Goal: Task Accomplishment & Management: Manage account settings

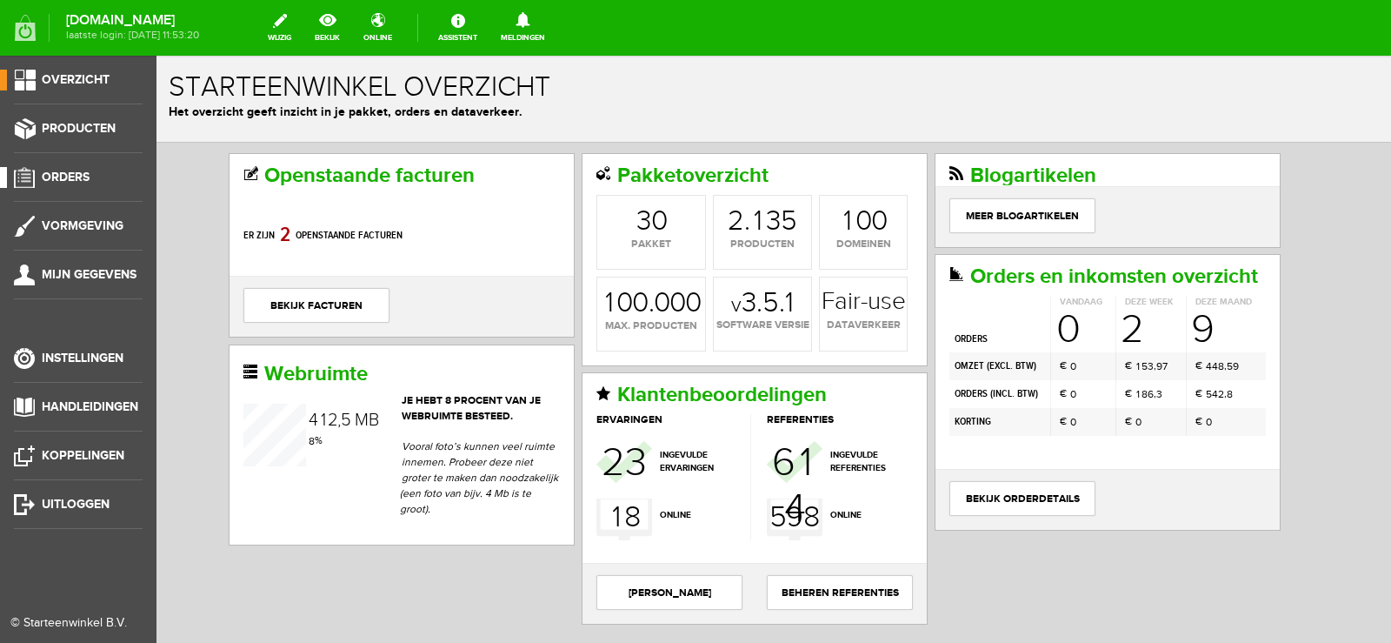
click at [73, 177] on span "Orders" at bounding box center [66, 177] width 48 height 15
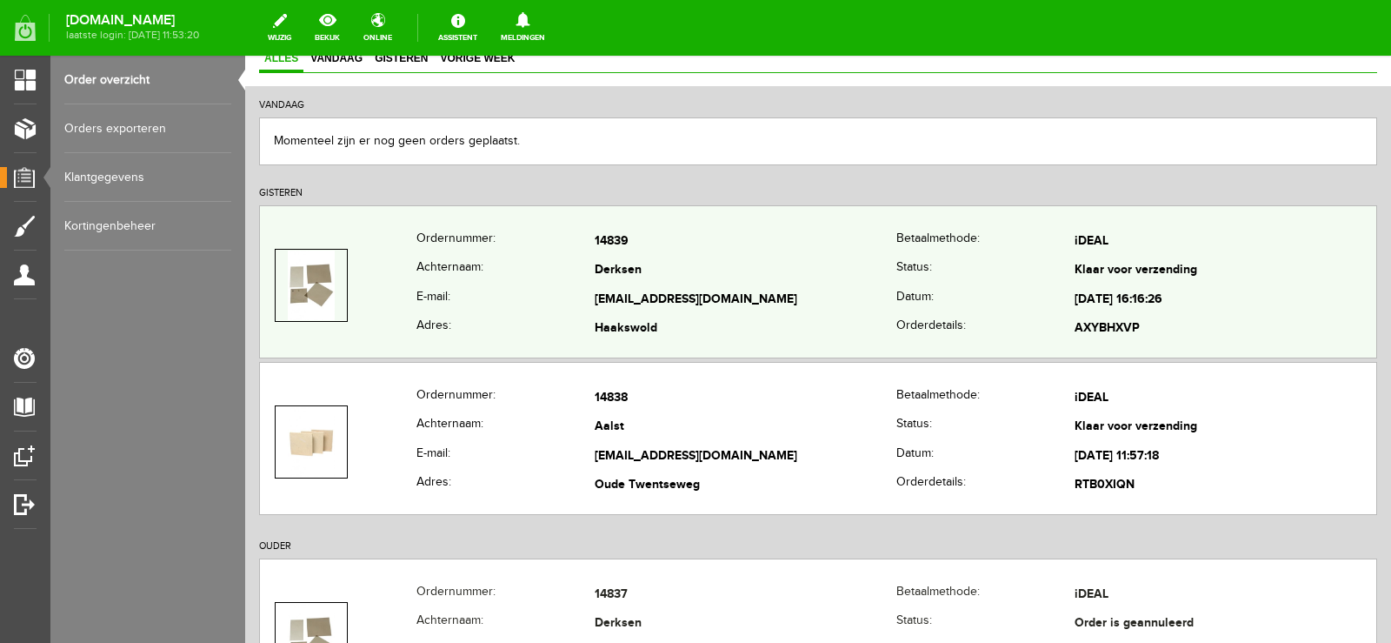
scroll to position [174, 0]
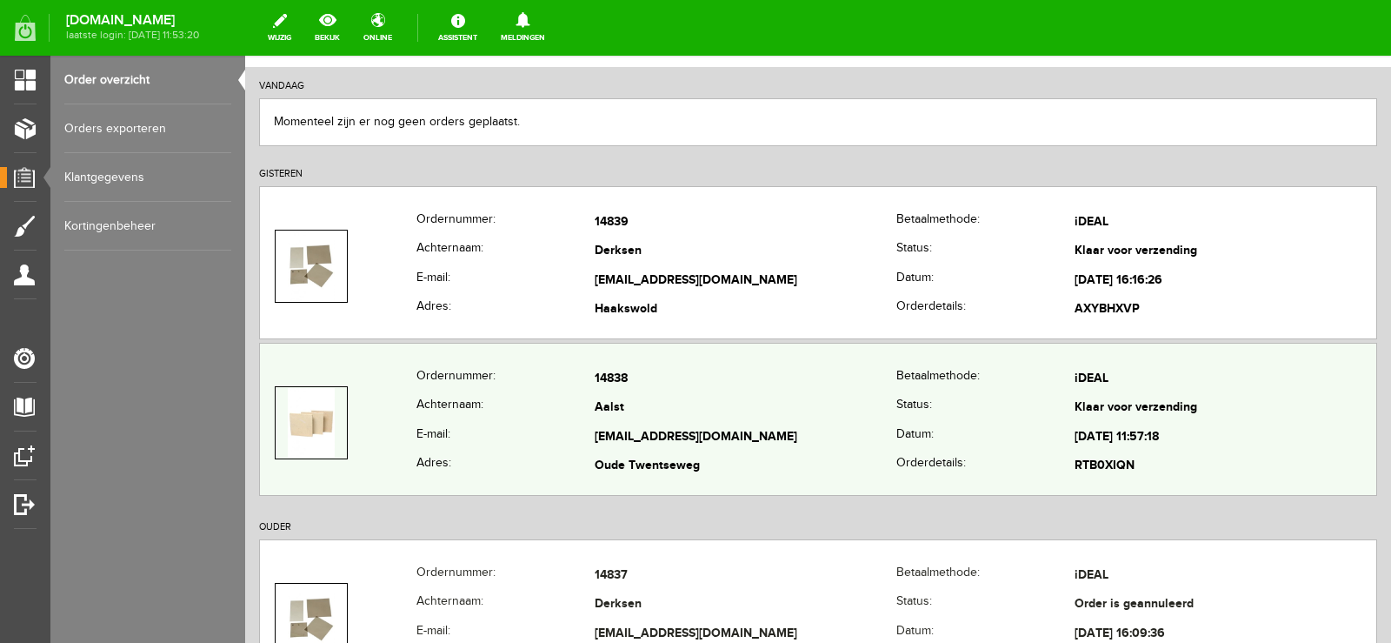
click at [818, 403] on td "Aalst" at bounding box center [746, 409] width 302 height 30
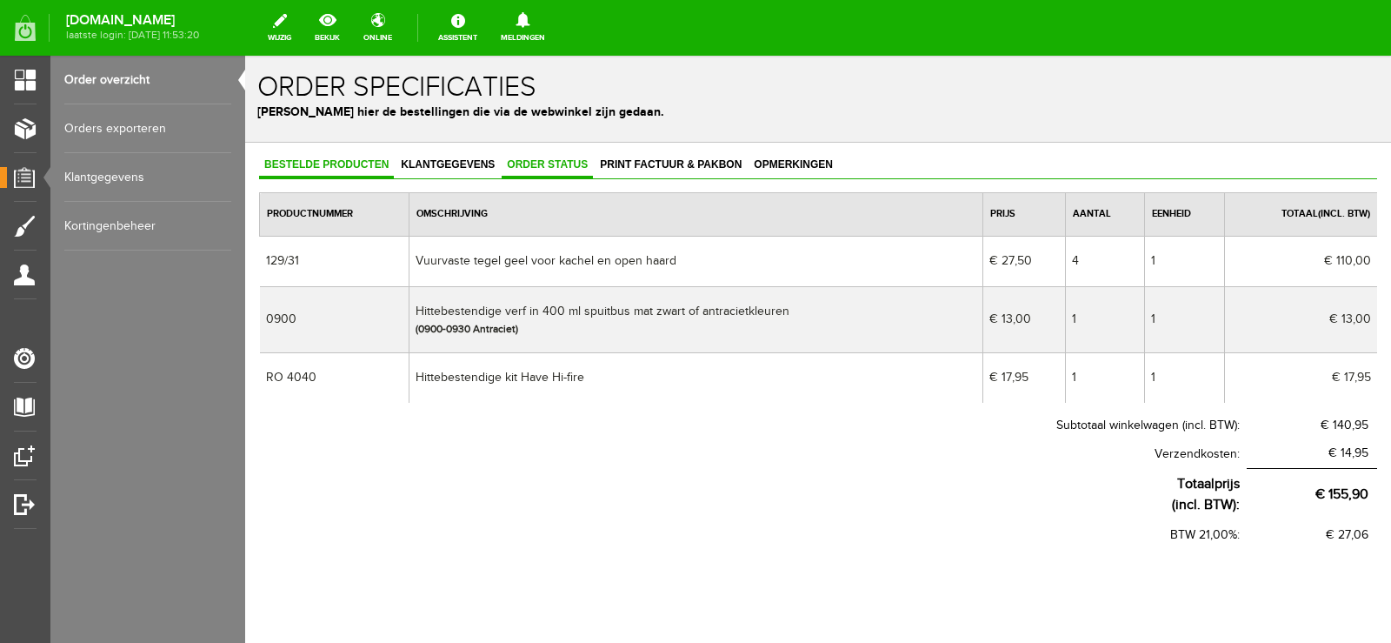
click at [542, 167] on span "Order status" at bounding box center [547, 164] width 91 height 12
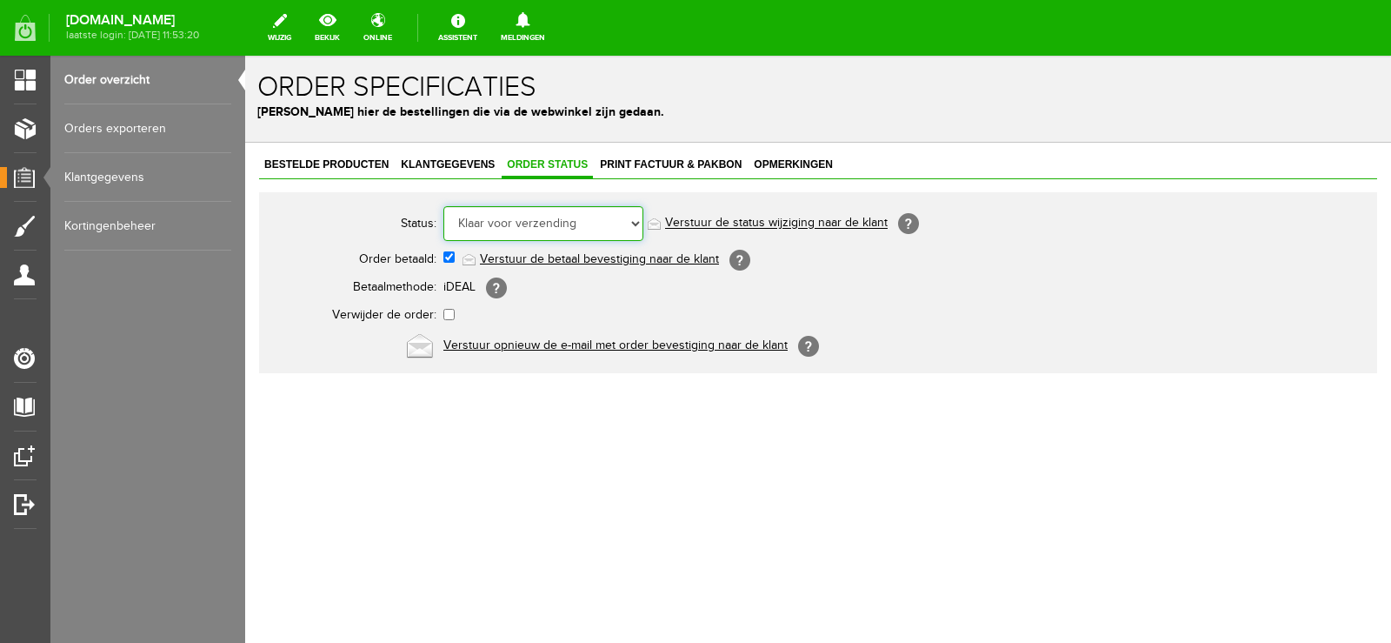
click at [636, 220] on select "Order niet afgerond Nieuw Order in behandeling Wacht op leverancier Wacht op be…" at bounding box center [543, 223] width 200 height 35
select select "5"
click at [443, 206] on select "Order niet afgerond Nieuw Order in behandeling Wacht op leverancier Wacht op be…" at bounding box center [543, 223] width 200 height 35
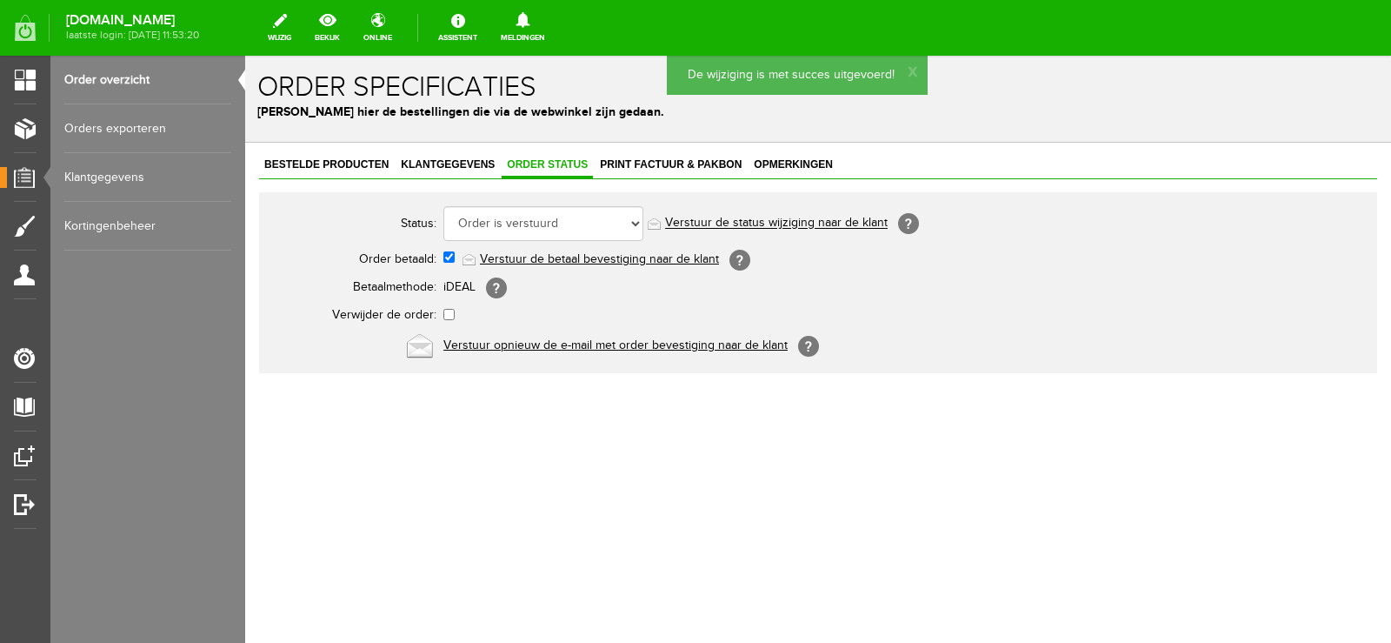
click at [830, 222] on link "Verstuur de status wijziging naar de klant" at bounding box center [776, 224] width 223 height 14
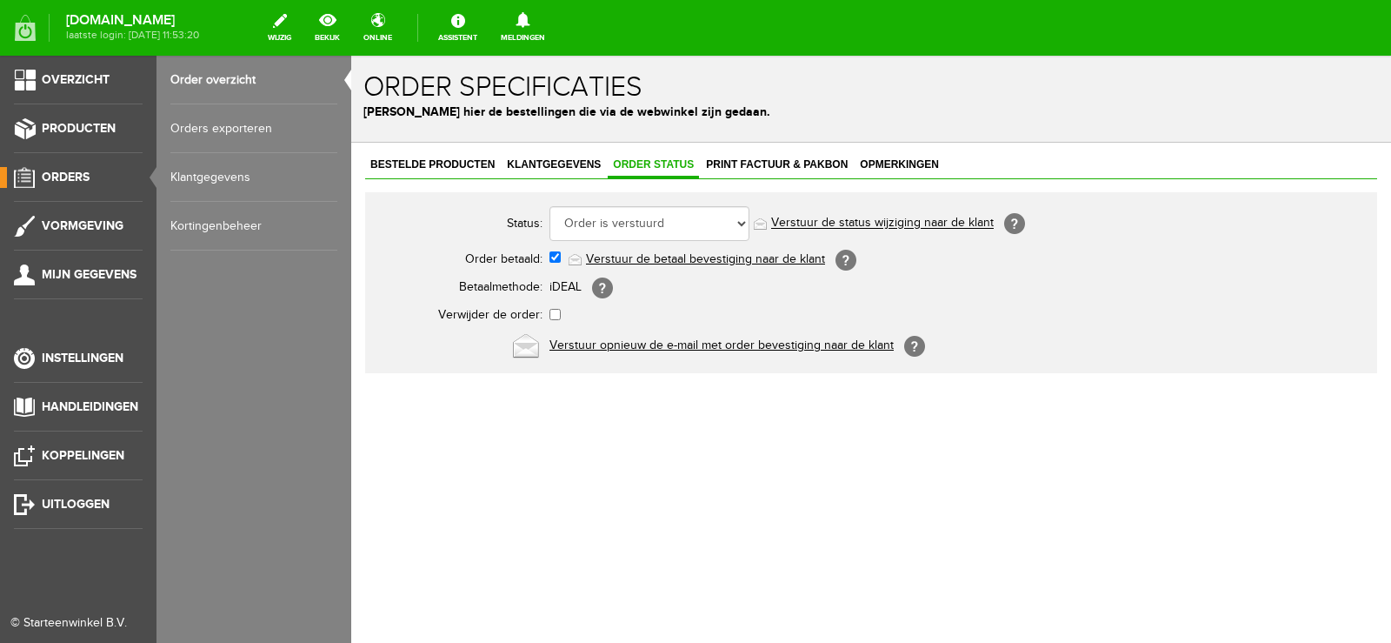
click at [63, 177] on span "Orders" at bounding box center [66, 177] width 48 height 15
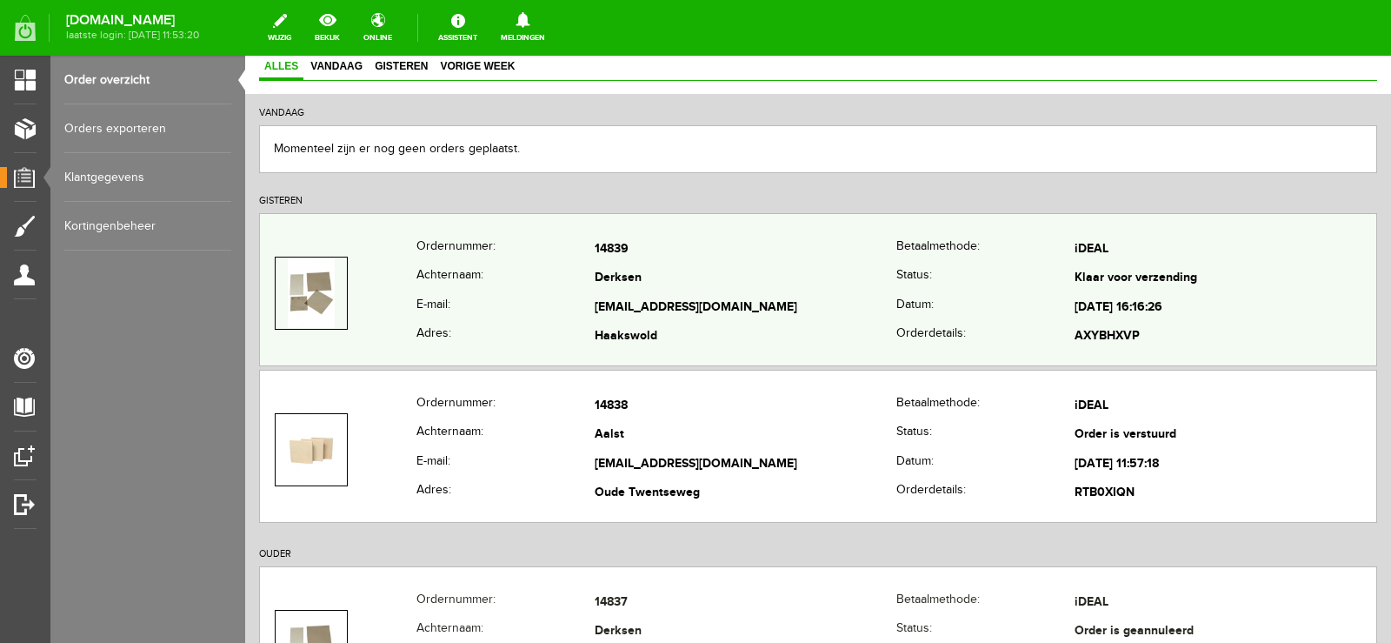
scroll to position [174, 0]
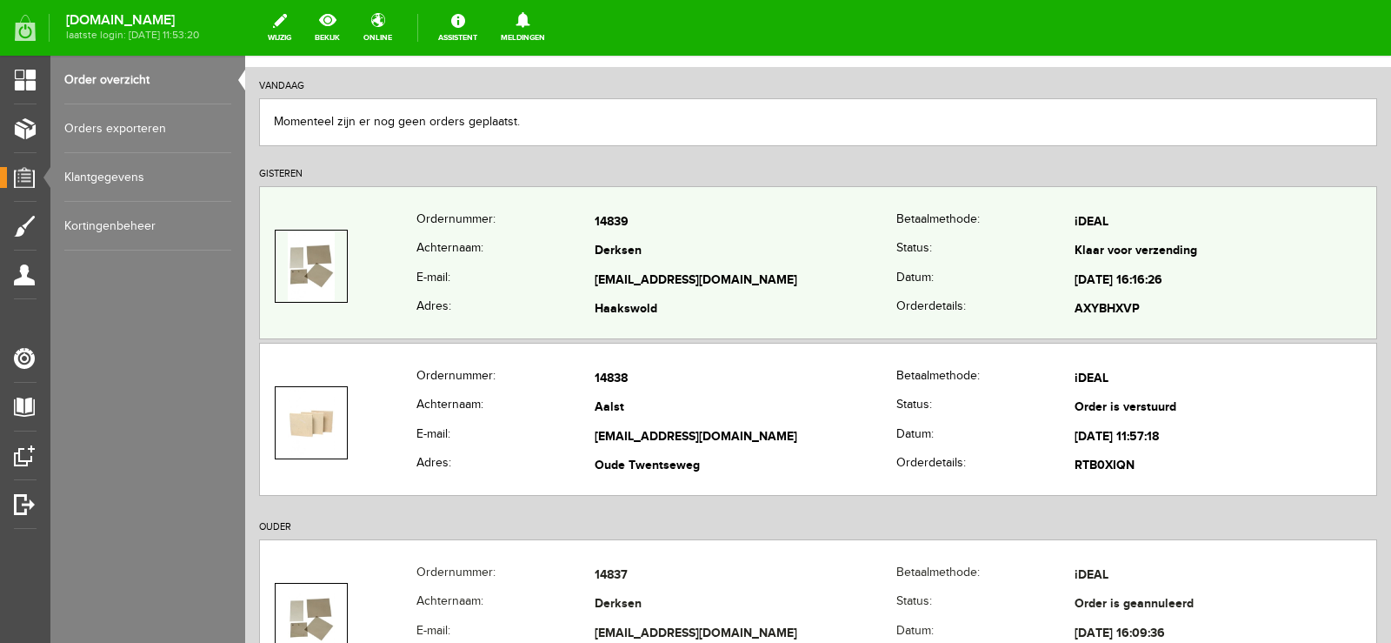
click at [836, 270] on td "[EMAIL_ADDRESS][DOMAIN_NAME]" at bounding box center [746, 281] width 302 height 30
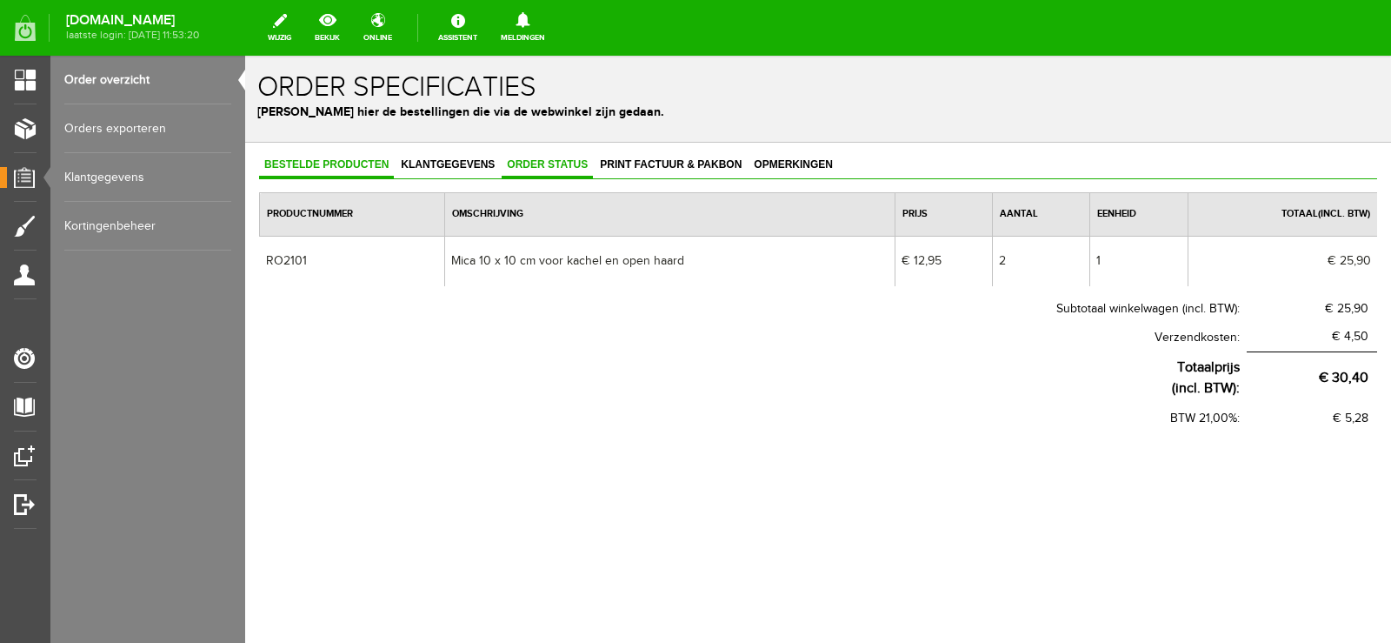
click at [550, 163] on span "Order status" at bounding box center [547, 164] width 91 height 12
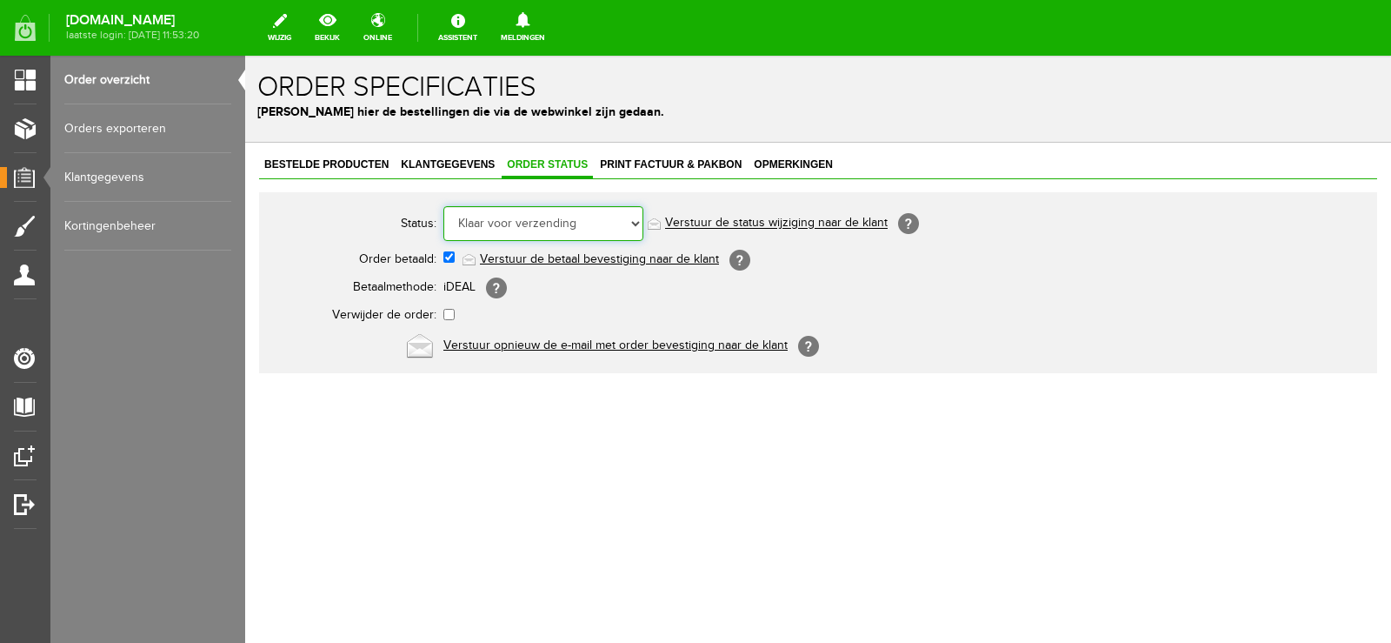
click at [637, 222] on select "Order niet afgerond Nieuw Order in behandeling Wacht op leverancier Wacht op be…" at bounding box center [543, 223] width 200 height 35
select select "5"
click at [443, 206] on select "Order niet afgerond Nieuw Order in behandeling Wacht op leverancier Wacht op be…" at bounding box center [543, 223] width 200 height 35
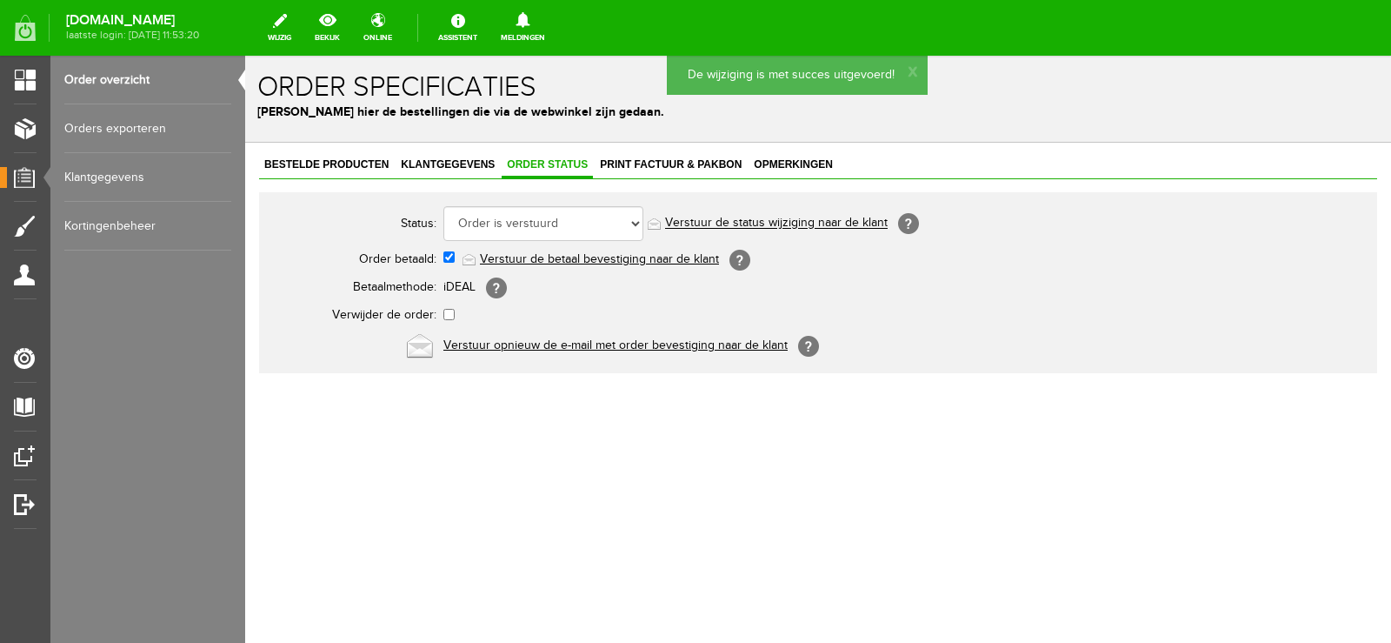
click at [833, 222] on link "Verstuur de status wijziging naar de klant" at bounding box center [776, 224] width 223 height 14
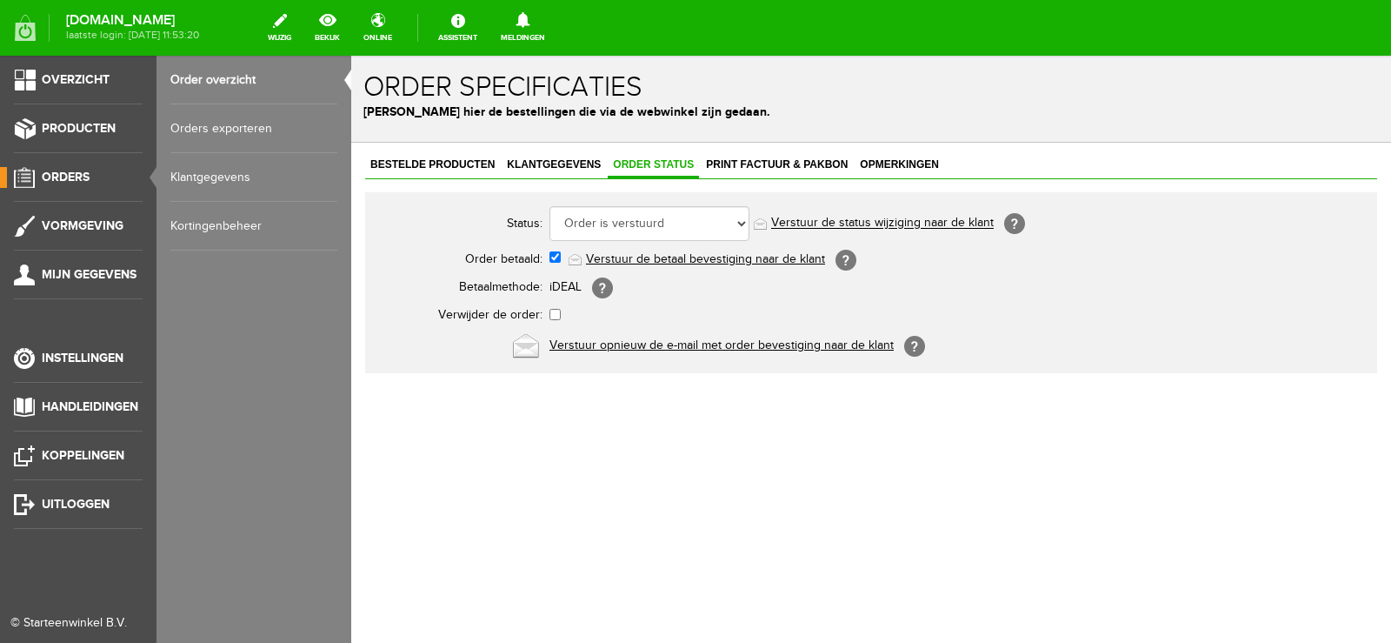
click at [77, 178] on span "Orders" at bounding box center [66, 177] width 48 height 15
